Goal: Task Accomplishment & Management: Manage account settings

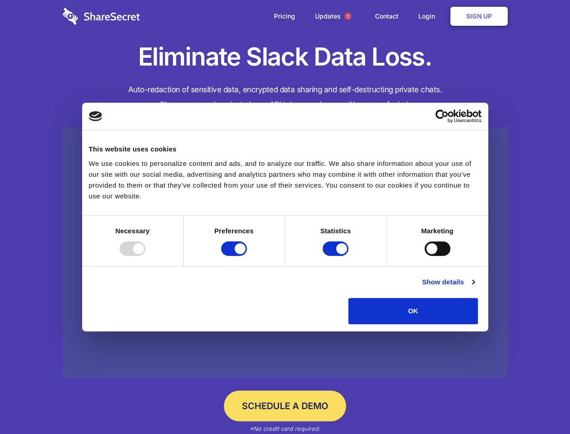
click at [145, 256] on div at bounding box center [133, 248] width 26 height 14
click at [247, 256] on input "Preferences" at bounding box center [234, 248] width 26 height 14
checkbox input "false"
click at [337, 256] on input "Statistics" at bounding box center [336, 248] width 26 height 14
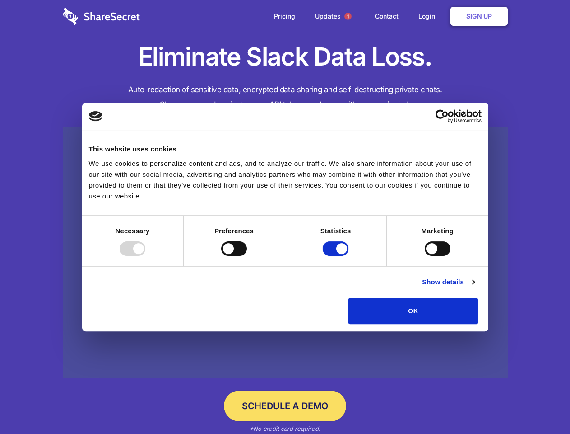
checkbox input "false"
click at [425, 256] on input "Marketing" at bounding box center [438, 248] width 26 height 14
checkbox input "true"
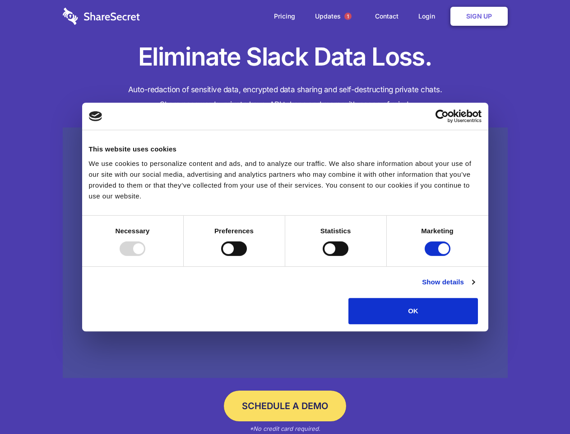
click at [475, 287] on link "Show details" at bounding box center [448, 281] width 52 height 11
